Goal: Find specific page/section

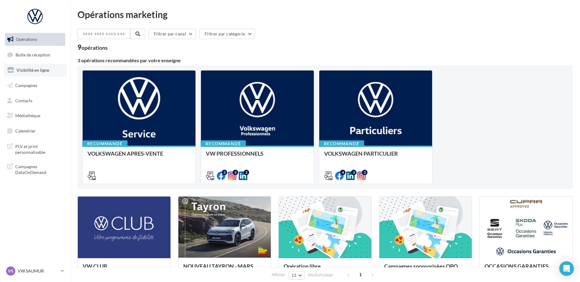
click at [47, 71] on span "Visibilité en ligne" at bounding box center [32, 69] width 33 height 5
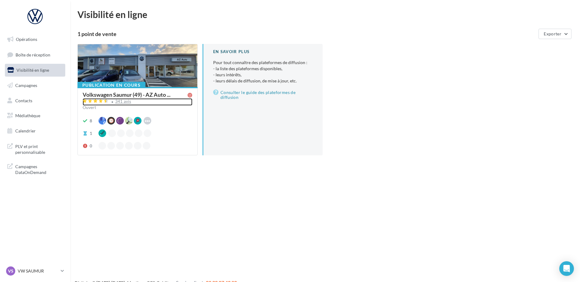
click at [128, 103] on div "341 avis" at bounding box center [123, 101] width 16 height 4
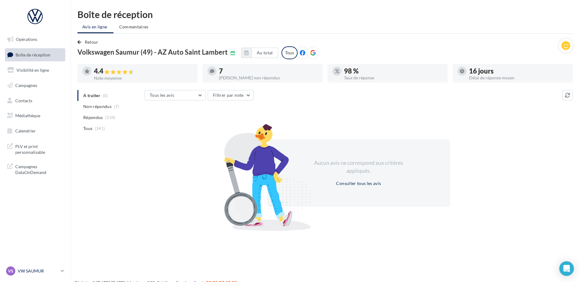
click at [41, 273] on p "VW SAUMUR" at bounding box center [38, 271] width 41 height 6
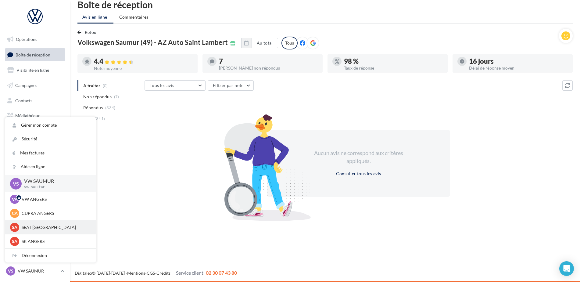
scroll to position [31, 0]
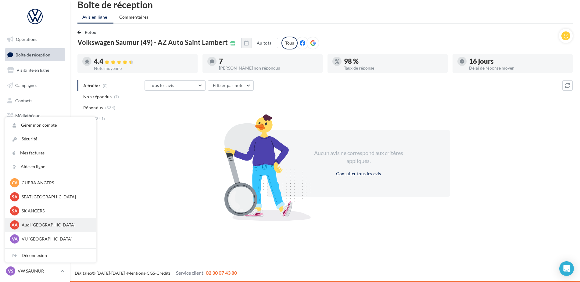
click at [44, 220] on div "AA Audi ANGERS audi-ange-tar" at bounding box center [50, 224] width 81 height 9
